Goal: Information Seeking & Learning: Learn about a topic

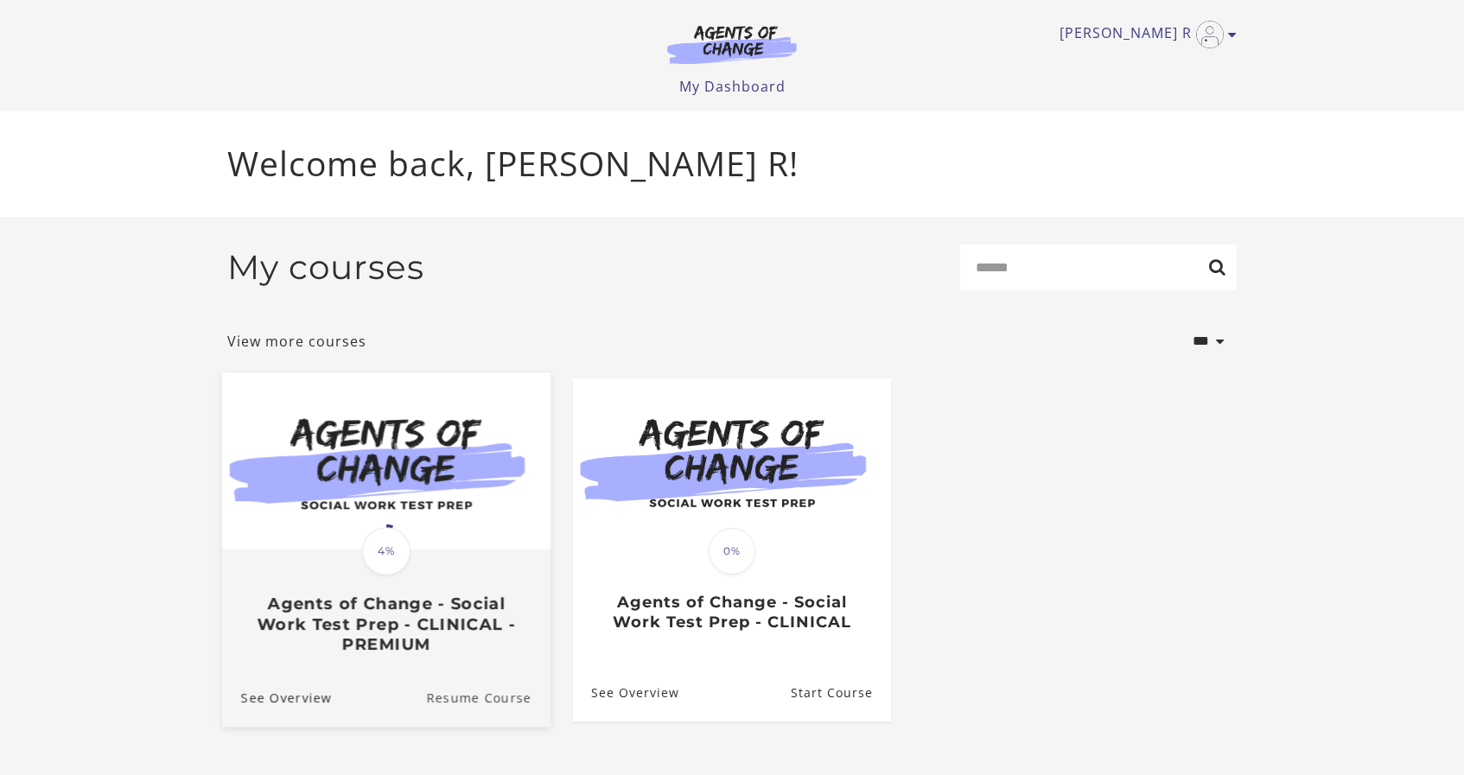
click at [505, 697] on link "Resume Course" at bounding box center [488, 697] width 124 height 58
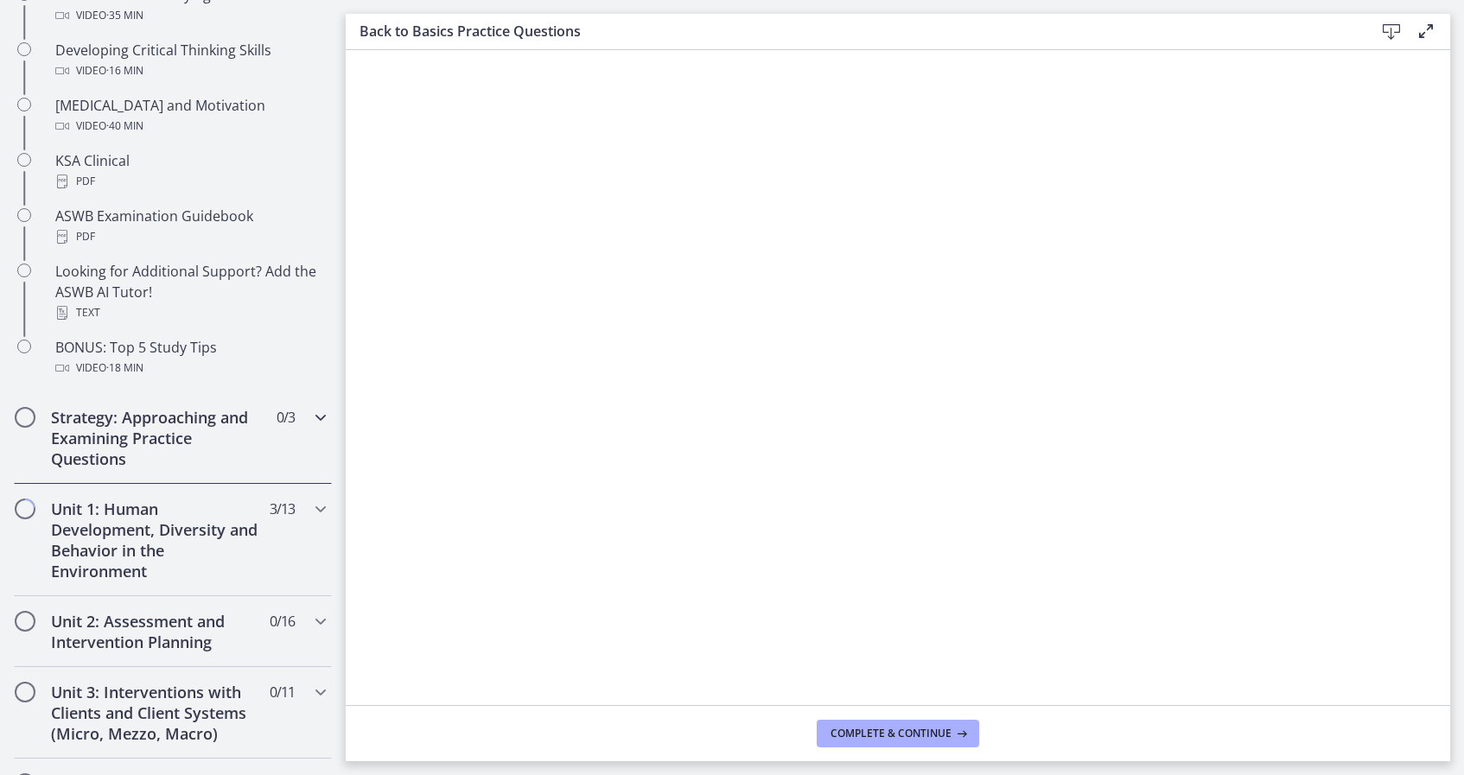
scroll to position [725, 0]
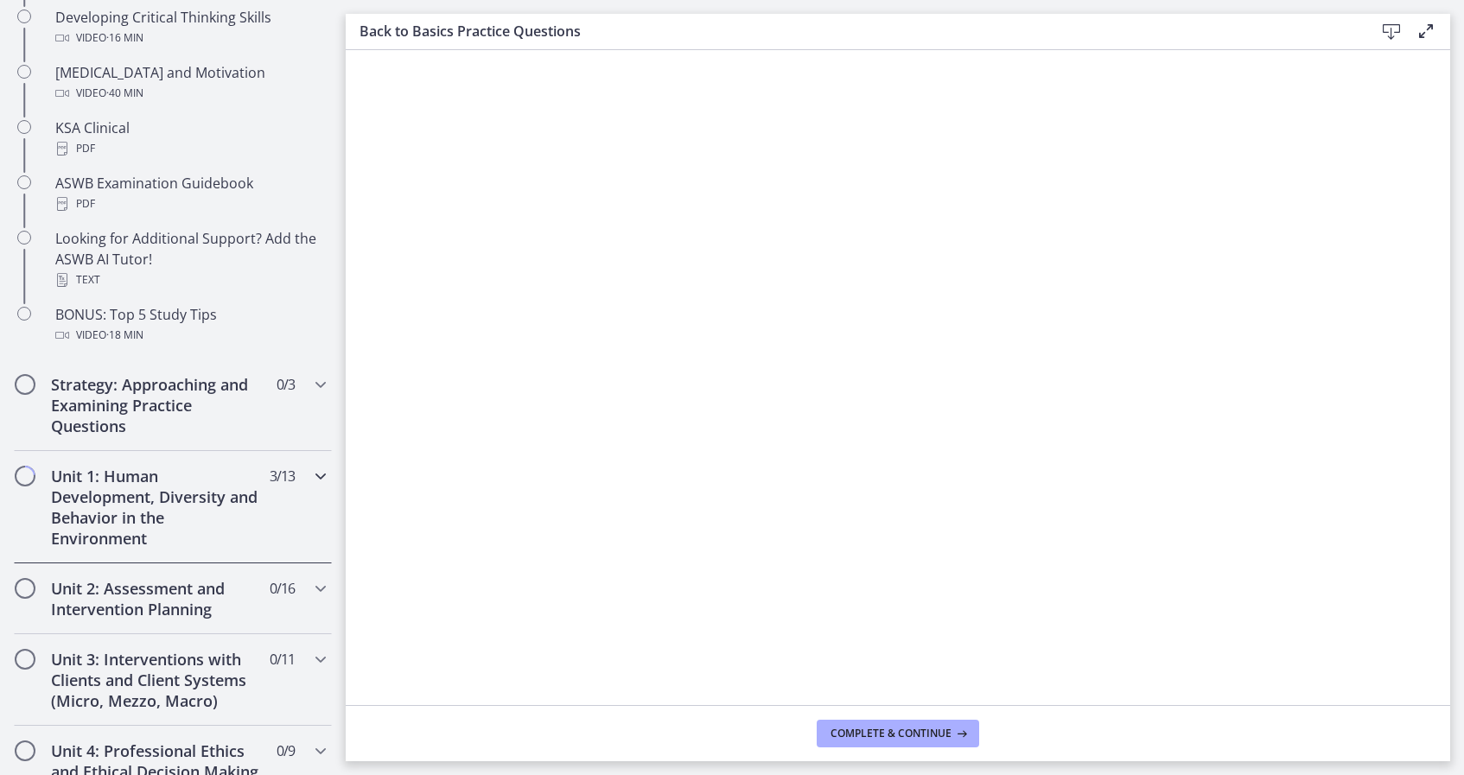
click at [123, 501] on h2 "Unit 1: Human Development, Diversity and Behavior in the Environment" at bounding box center [156, 507] width 211 height 83
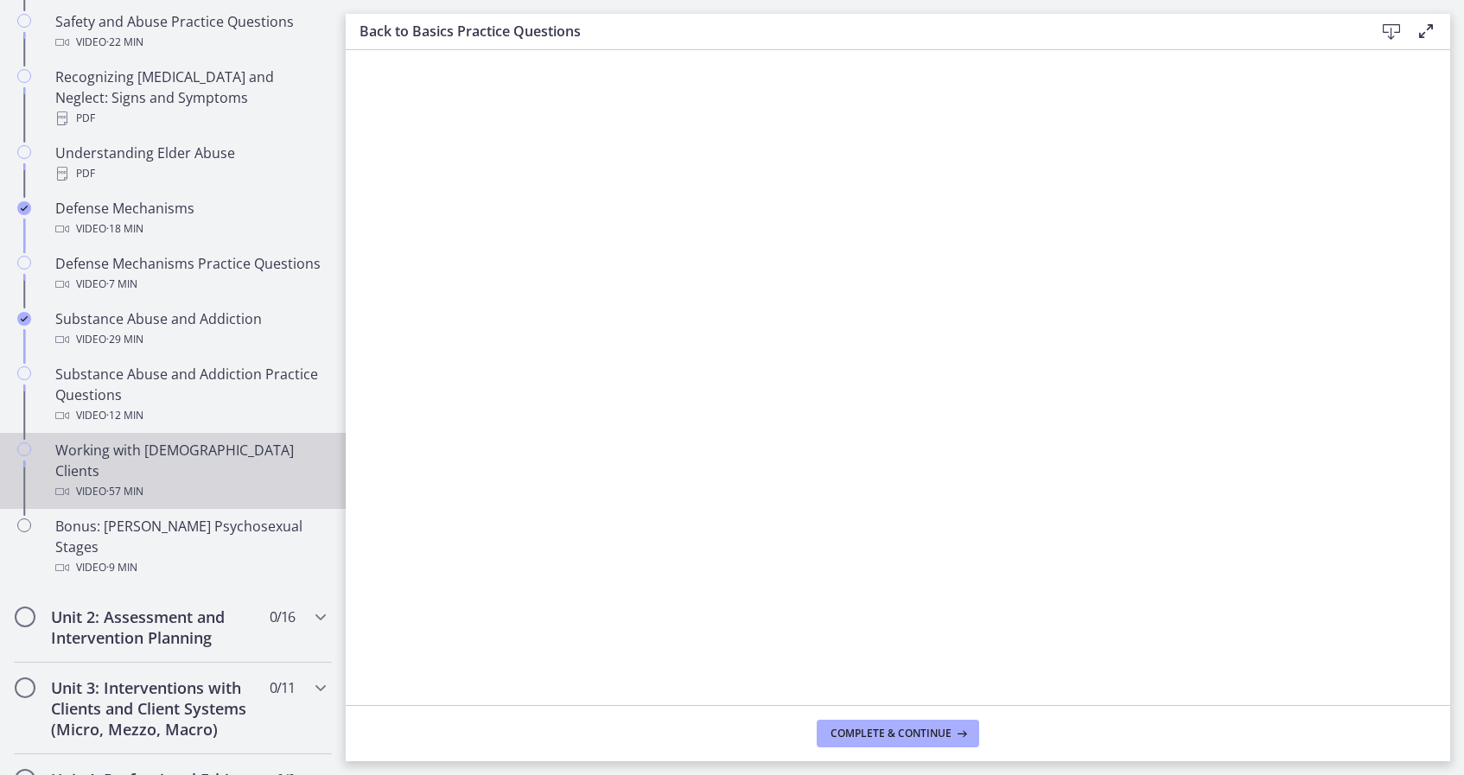
scroll to position [894, 0]
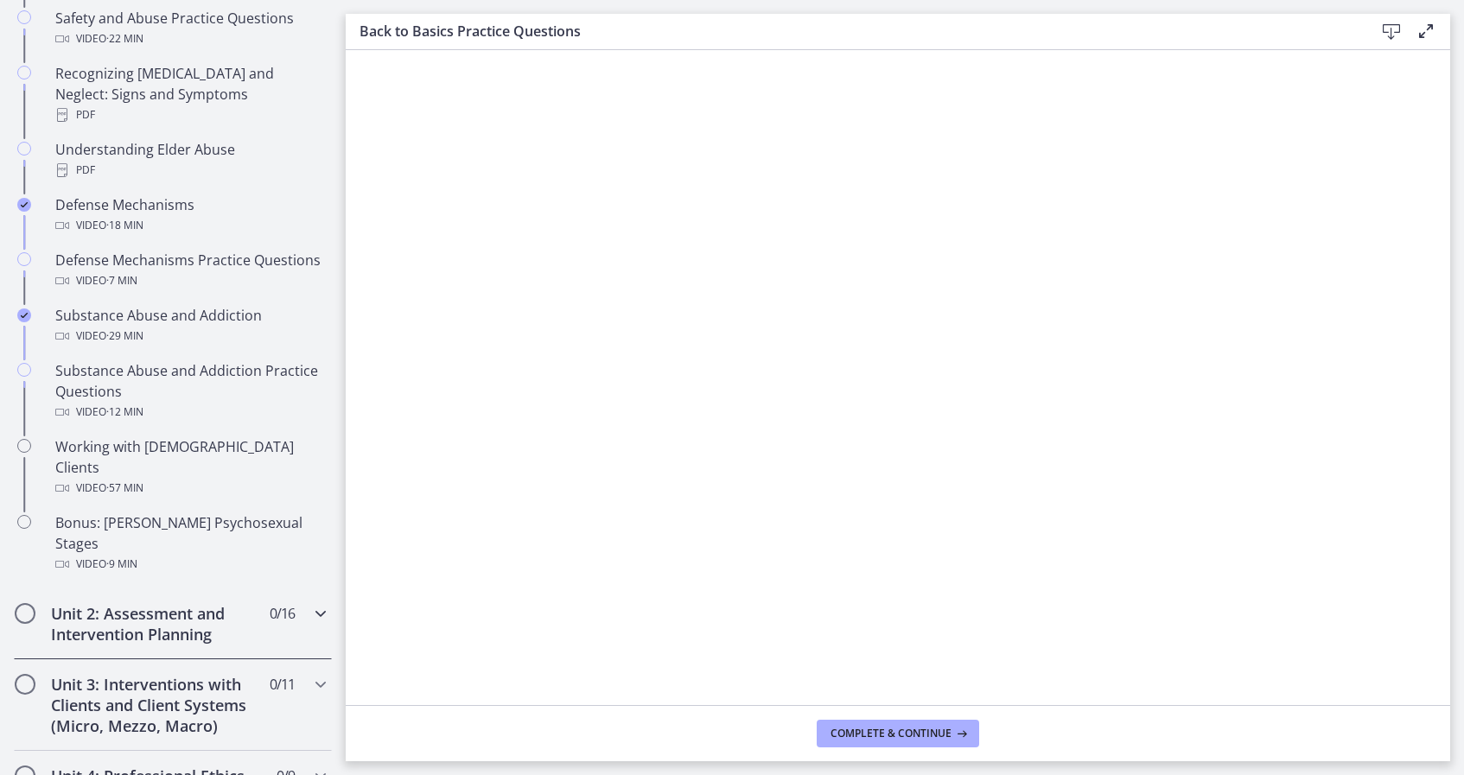
click at [114, 589] on div "Unit 2: Assessment and Intervention Planning 0 / 16 Completed" at bounding box center [173, 624] width 318 height 71
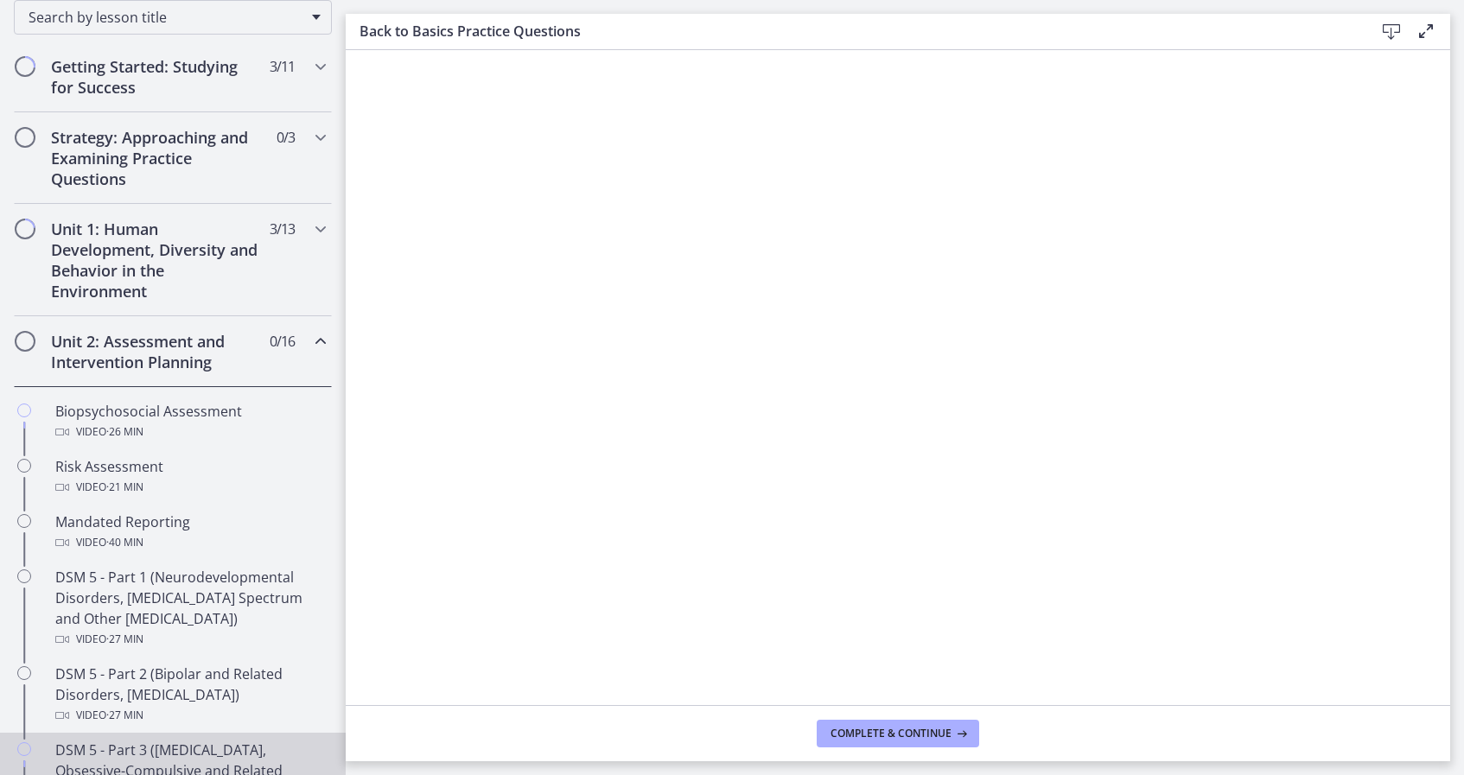
scroll to position [270, 0]
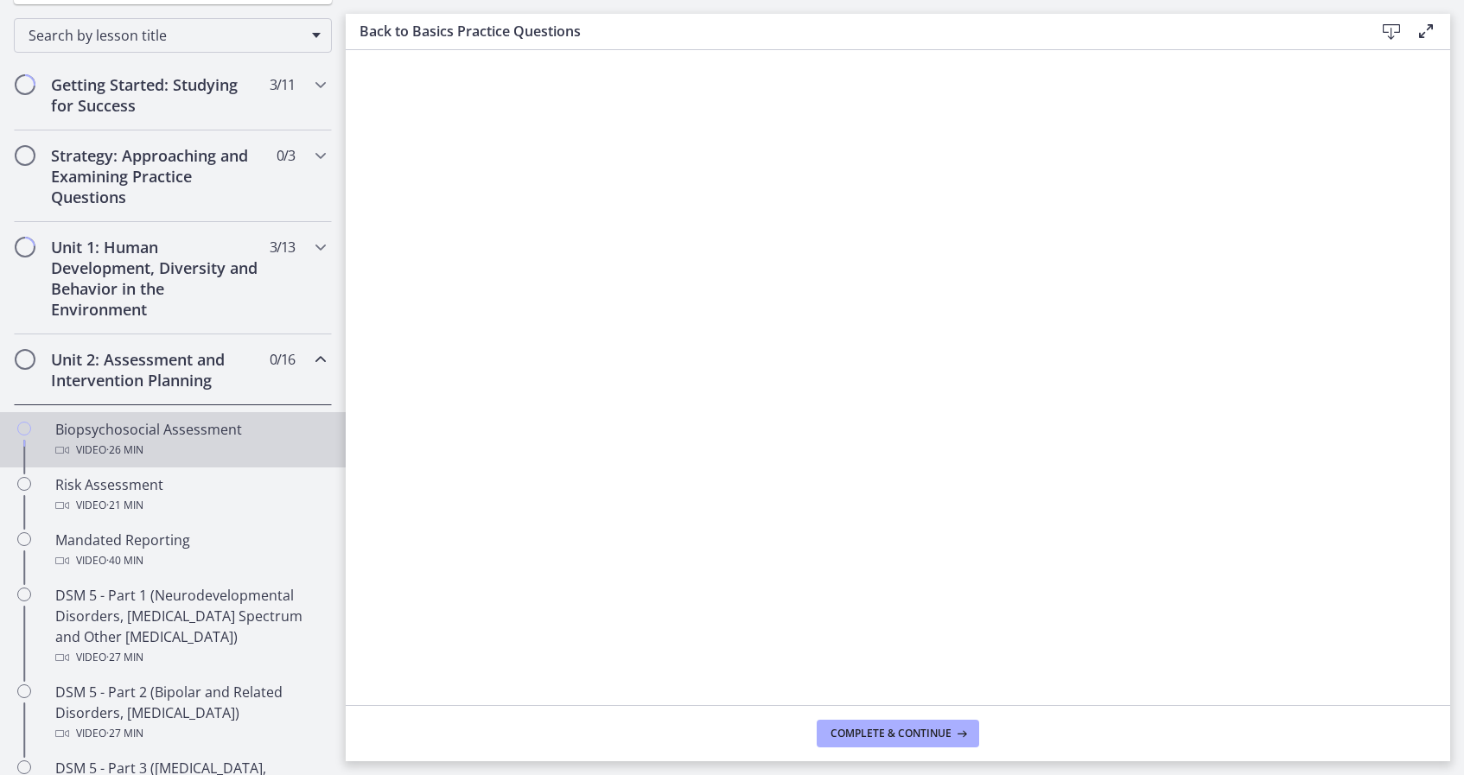
click at [193, 426] on div "Biopsychosocial Assessment Video · 26 min" at bounding box center [190, 439] width 270 height 41
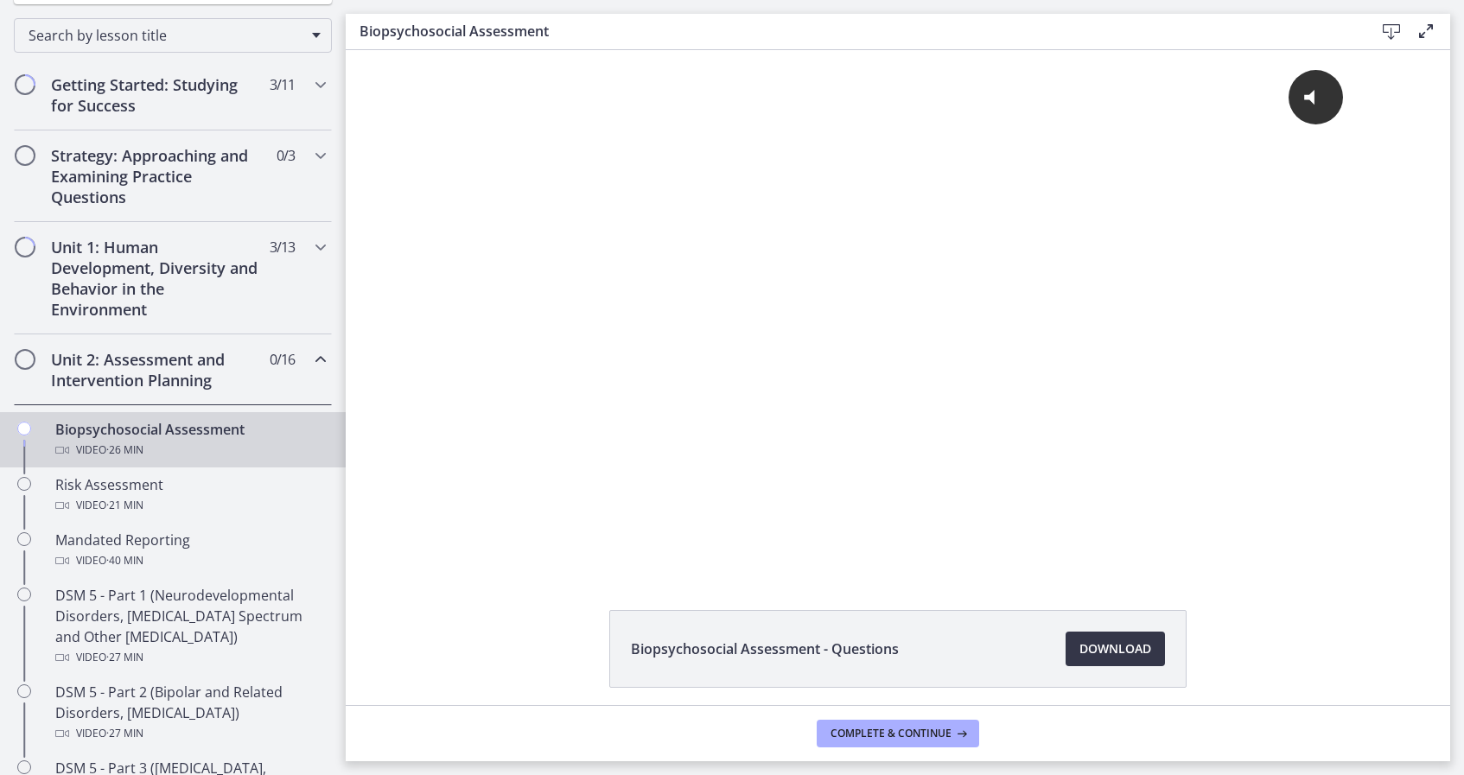
click at [1085, 649] on span "Download Opens in a new window" at bounding box center [1116, 649] width 72 height 21
